Goal: Navigation & Orientation: Find specific page/section

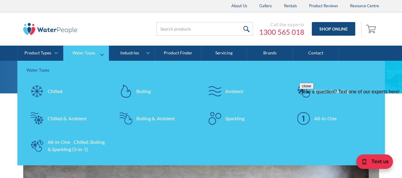
click at [72, 117] on div "Chilled & Ambient" at bounding box center [67, 118] width 39 height 7
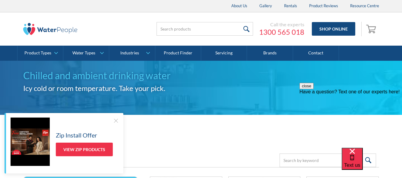
click at [116, 120] on div at bounding box center [116, 120] width 6 height 6
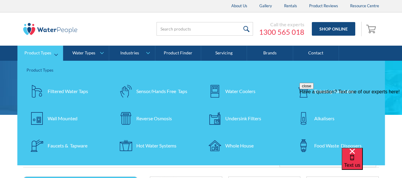
click at [235, 120] on div "Undersink Filters" at bounding box center [243, 118] width 36 height 7
